Goal: Task Accomplishment & Management: Use online tool/utility

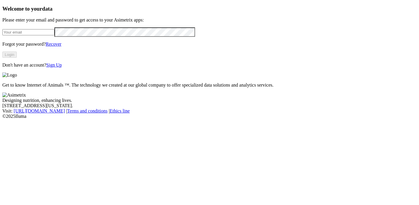
type input "[EMAIL_ADDRESS][DOMAIN_NAME]"
drag, startPoint x: 99, startPoint y: 48, endPoint x: 12, endPoint y: 46, distance: 86.8
click at [12, 46] on div "Welcome to your data Please enter your email and password to get access to your…" at bounding box center [209, 37] width 414 height 62
paste input "[EMAIL_ADDRESS][DOMAIN_NAME]"
type input "[EMAIL_ADDRESS][DOMAIN_NAME]"
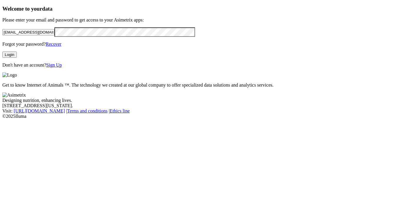
click at [0, 50] on html "Welcome to your data Please enter your email and password to get access to your…" at bounding box center [209, 60] width 419 height 121
click at [147, 68] on div "Welcome to your data Please enter your email and password to get access to your…" at bounding box center [209, 37] width 414 height 62
click at [17, 58] on button "Login" at bounding box center [9, 54] width 14 height 6
